Goal: Use online tool/utility: Utilize a website feature to perform a specific function

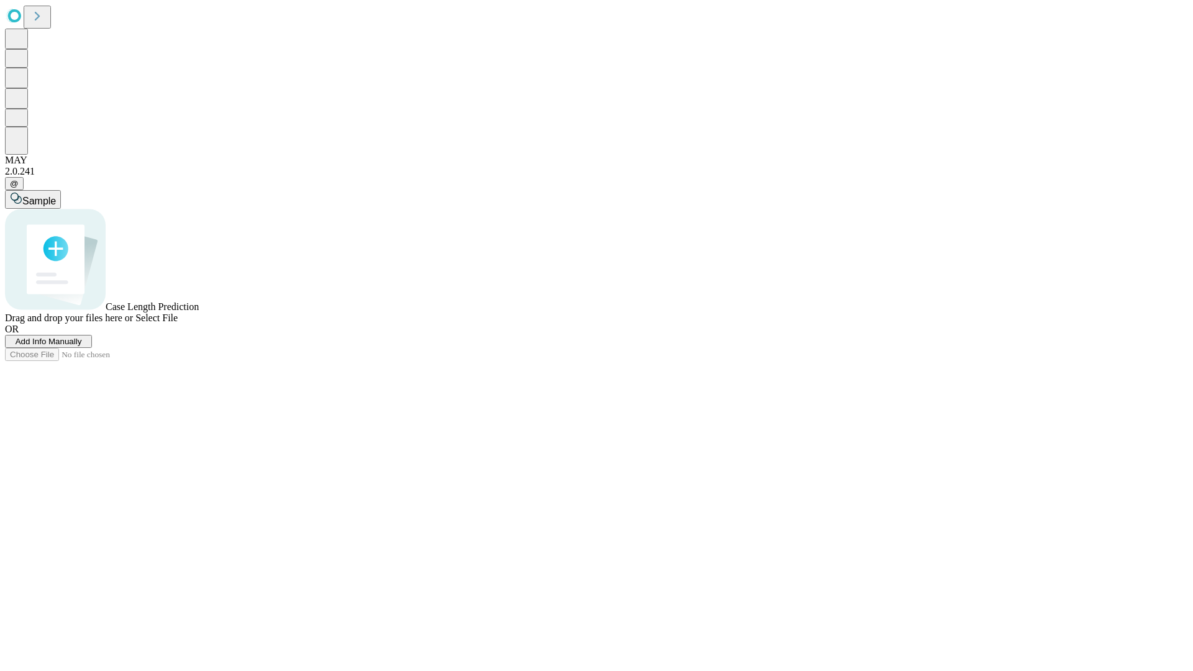
click at [82, 346] on span "Add Info Manually" at bounding box center [49, 341] width 66 height 9
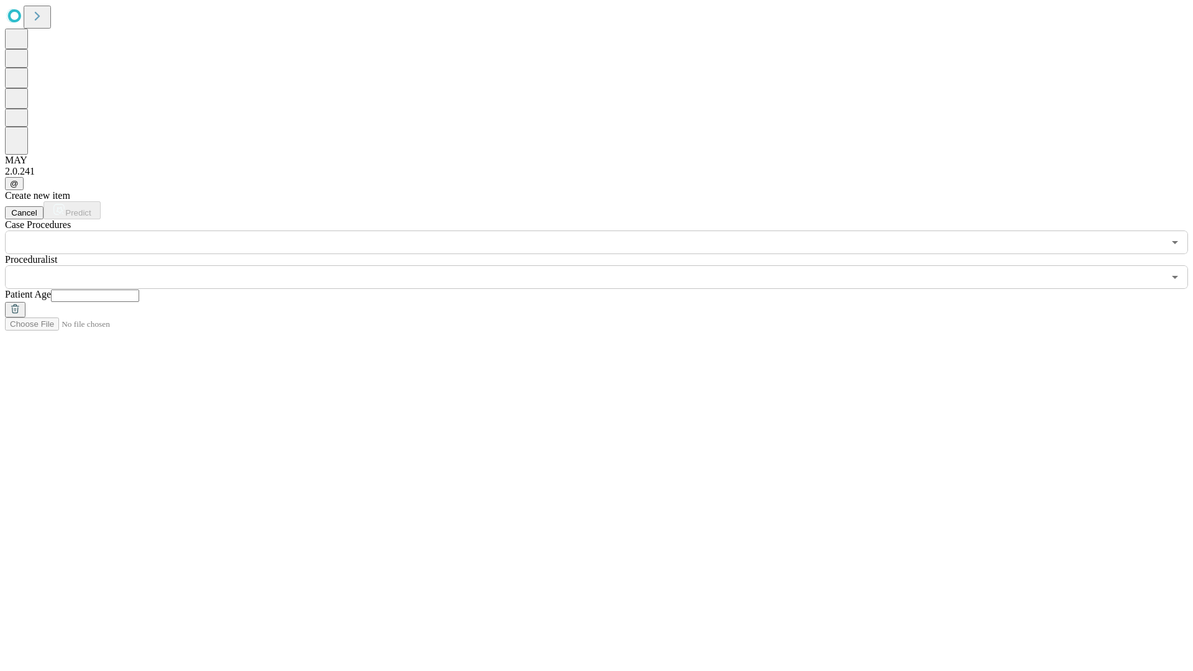
click at [139, 289] on input "text" at bounding box center [95, 295] width 88 height 12
type input "**"
click at [605, 265] on input "text" at bounding box center [584, 277] width 1159 height 24
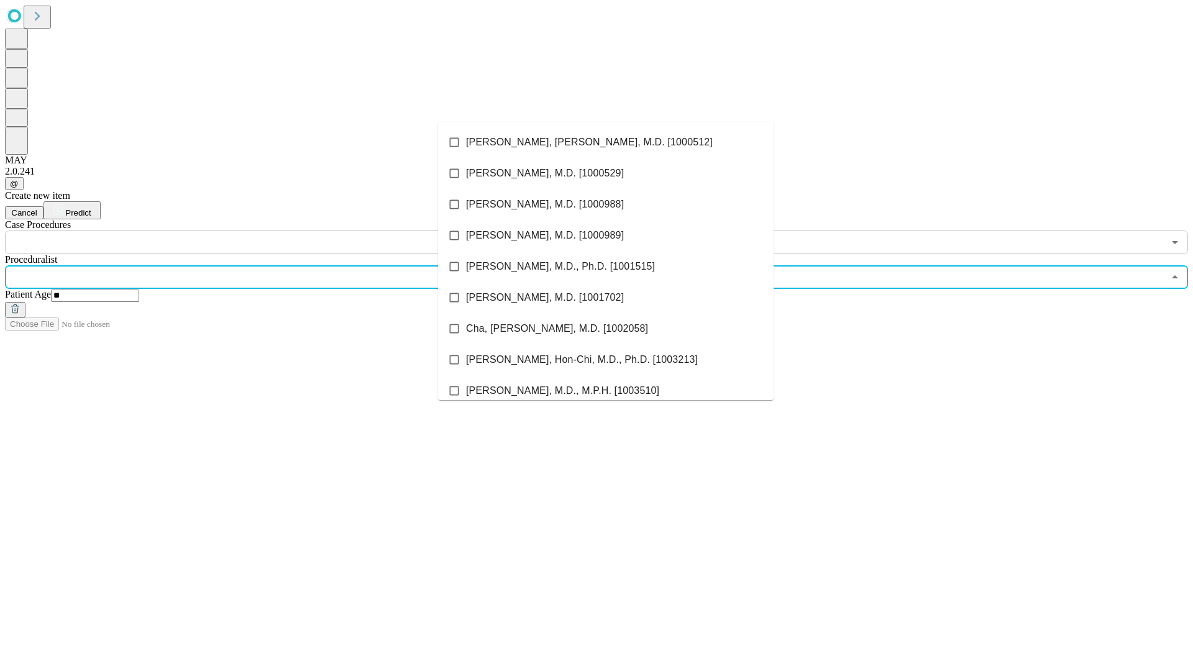
click at [606, 142] on li "[PERSON_NAME], [PERSON_NAME], M.D. [1000512]" at bounding box center [605, 142] width 335 height 31
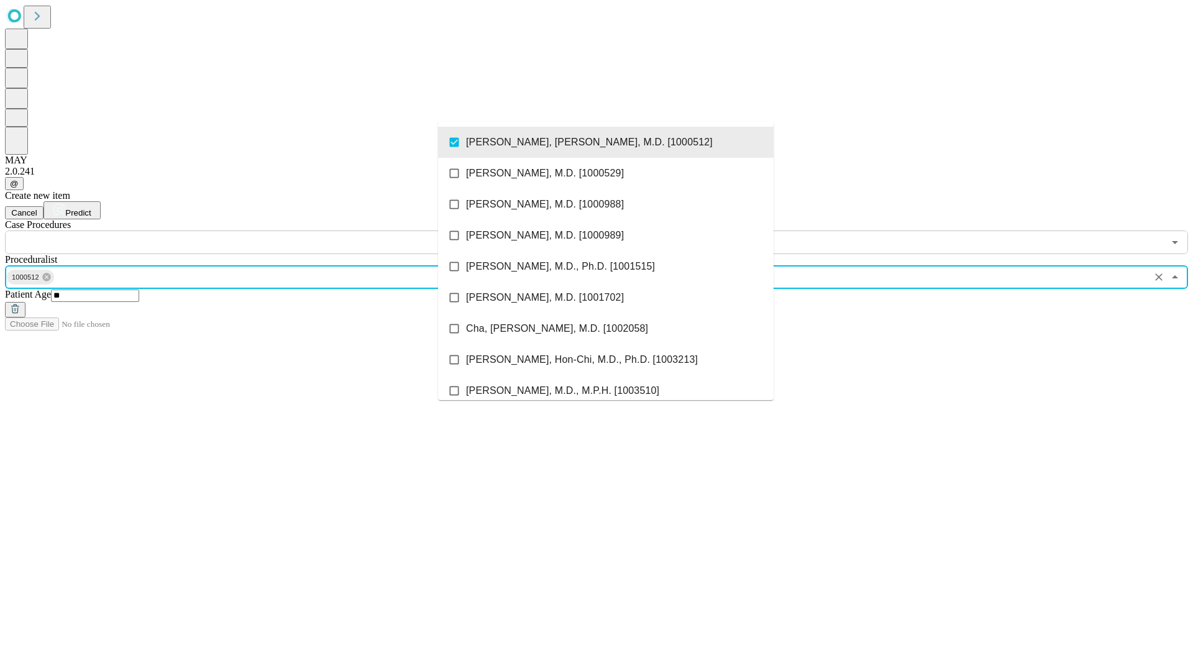
click at [261, 230] on input "text" at bounding box center [584, 242] width 1159 height 24
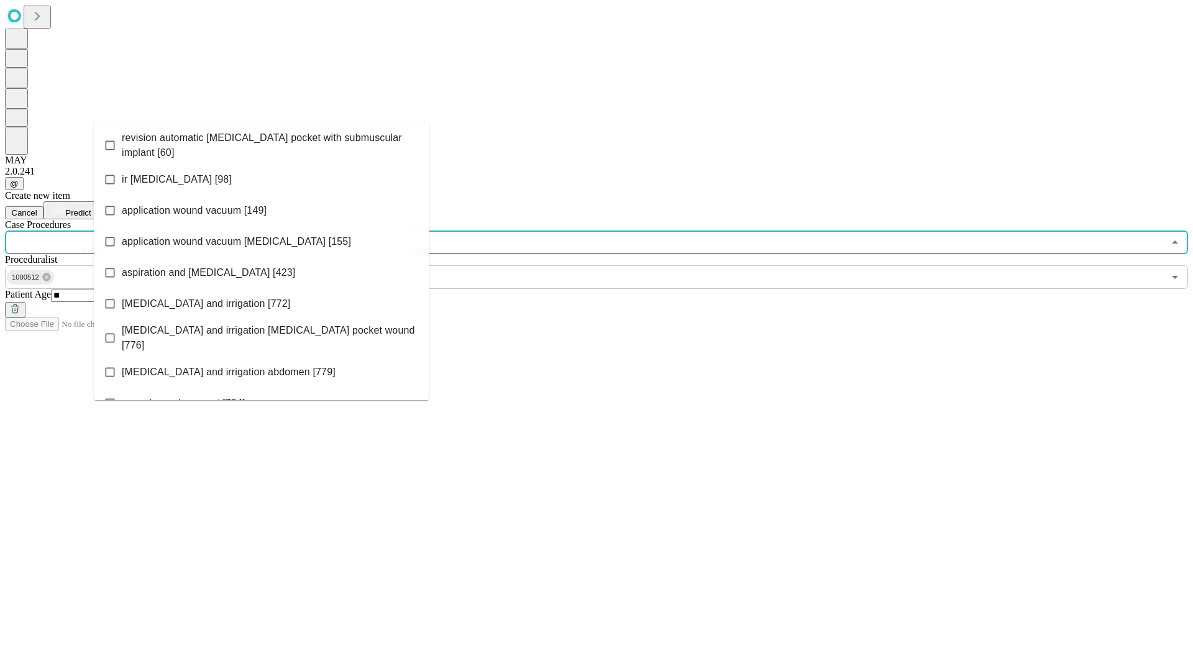
click at [262, 142] on span "revision automatic [MEDICAL_DATA] pocket with submuscular implant [60]" at bounding box center [271, 145] width 298 height 30
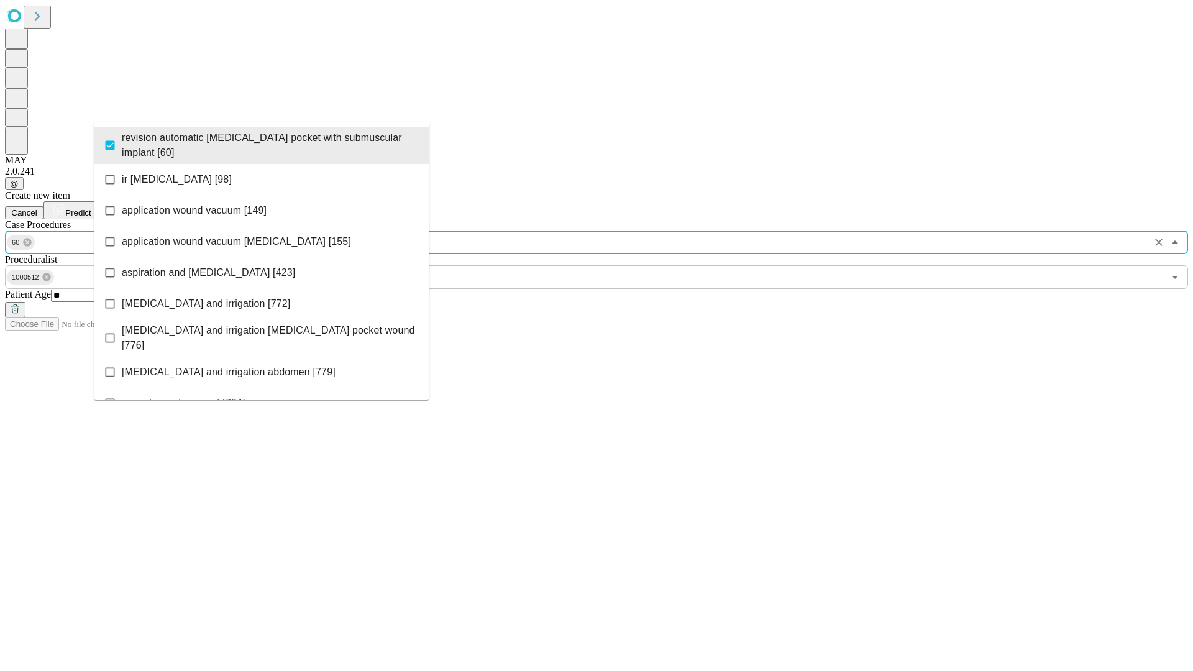
click at [91, 208] on span "Predict" at bounding box center [77, 212] width 25 height 9
